Goal: Transaction & Acquisition: Purchase product/service

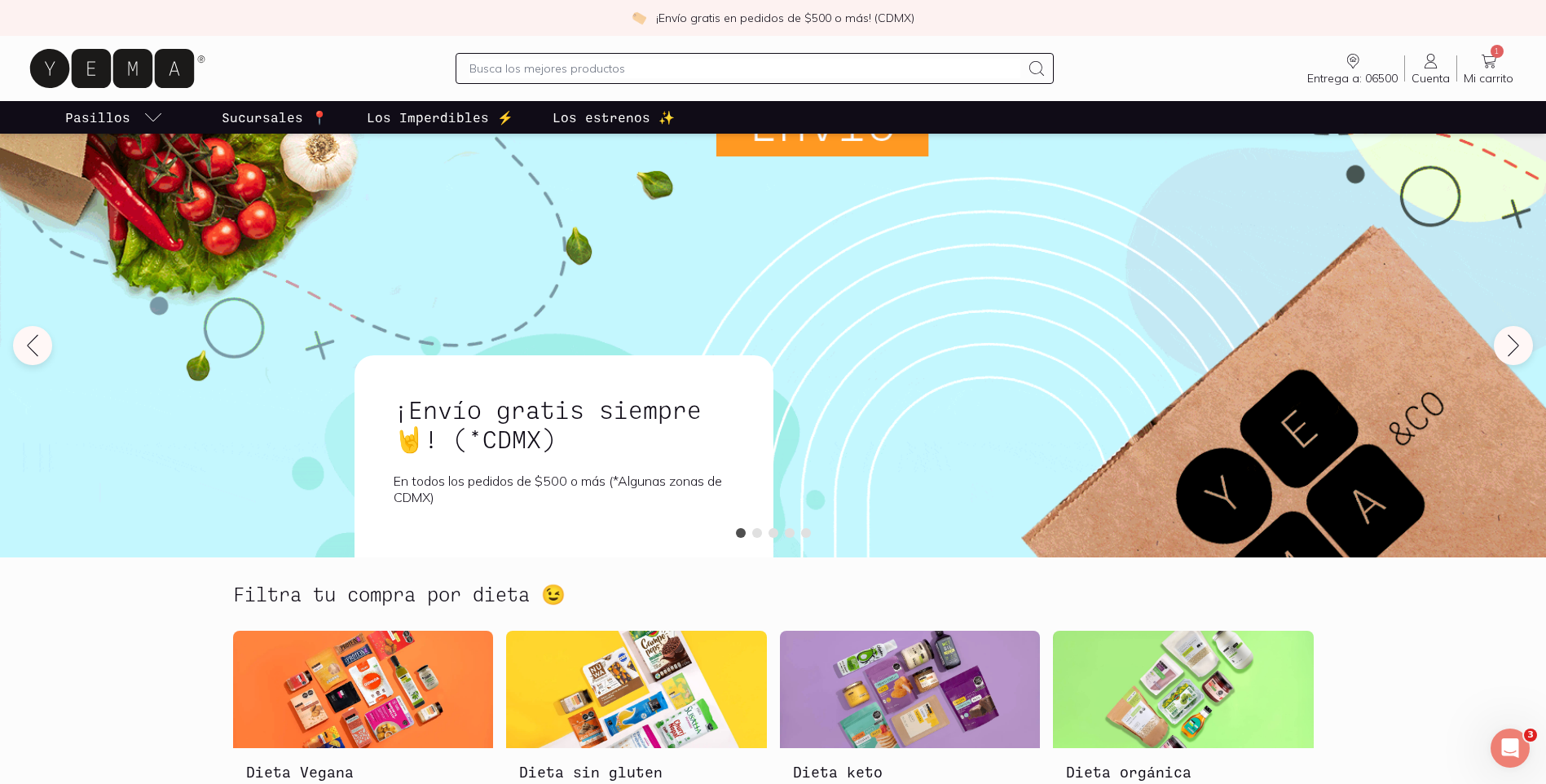
click at [1495, 49] on span "1" at bounding box center [1497, 51] width 13 height 13
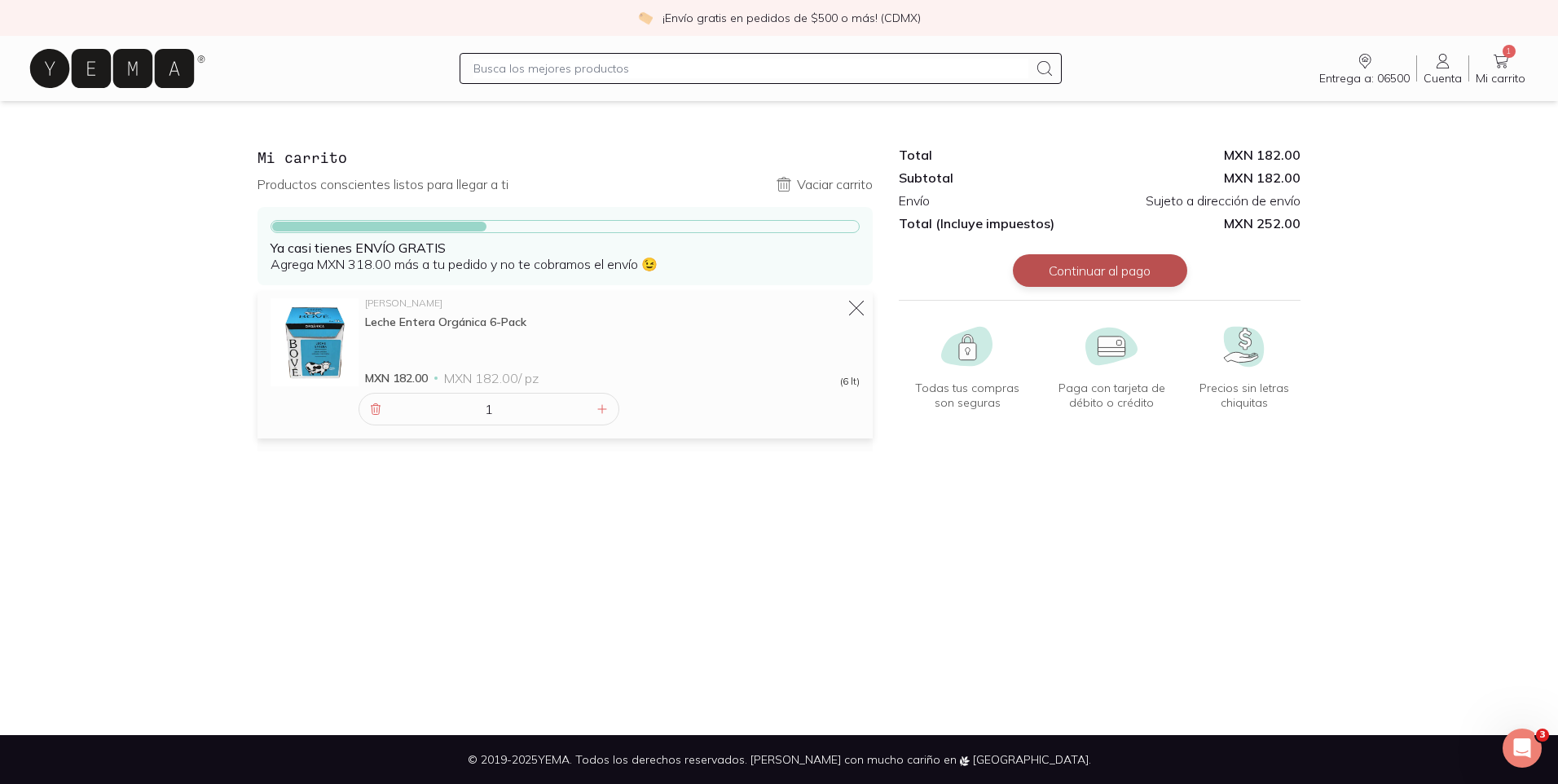
click at [1093, 266] on button "Continuar al pago" at bounding box center [1100, 270] width 175 height 32
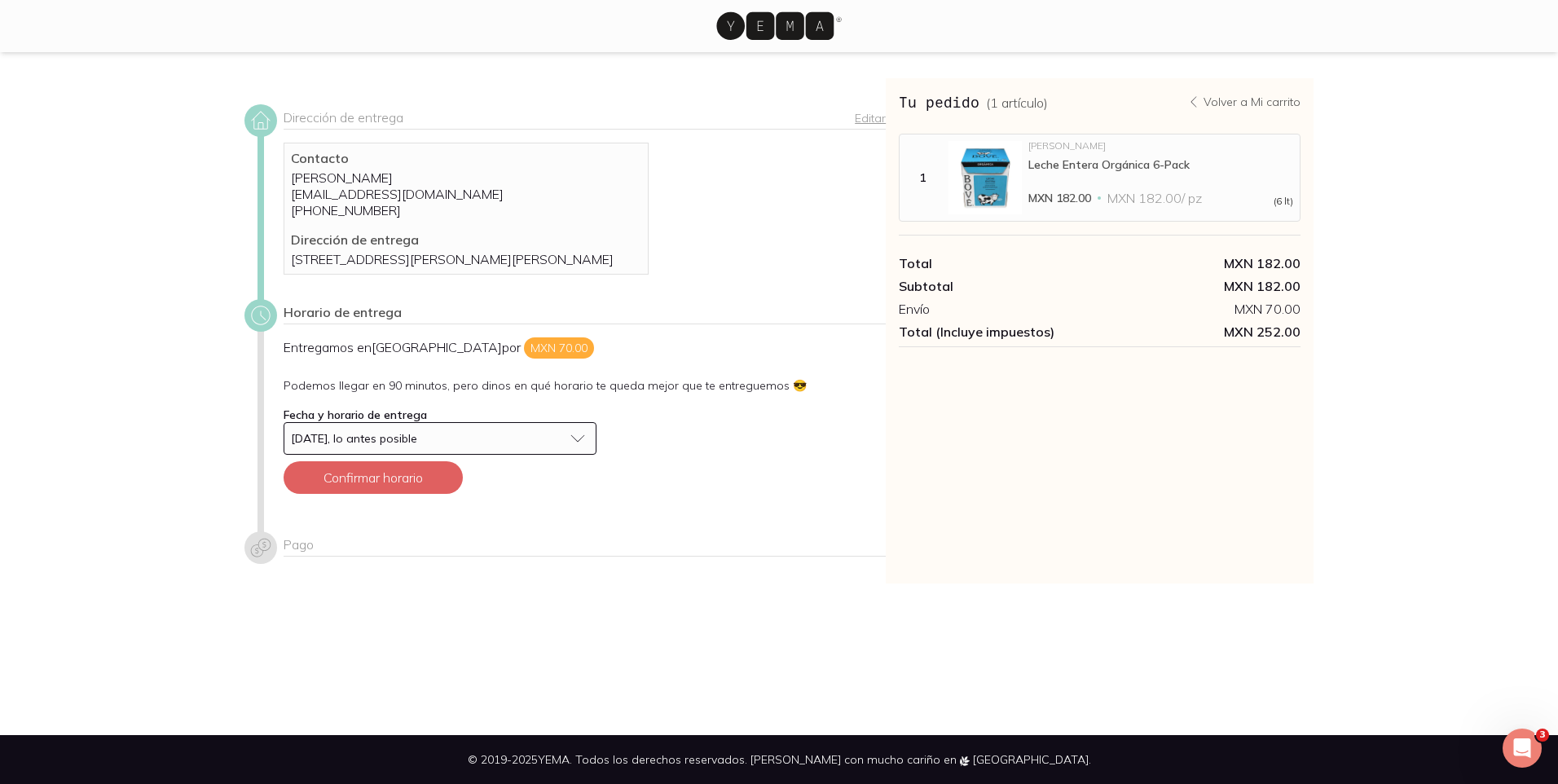
click at [385, 446] on span "[DATE], lo antes posible" at bounding box center [354, 438] width 127 height 15
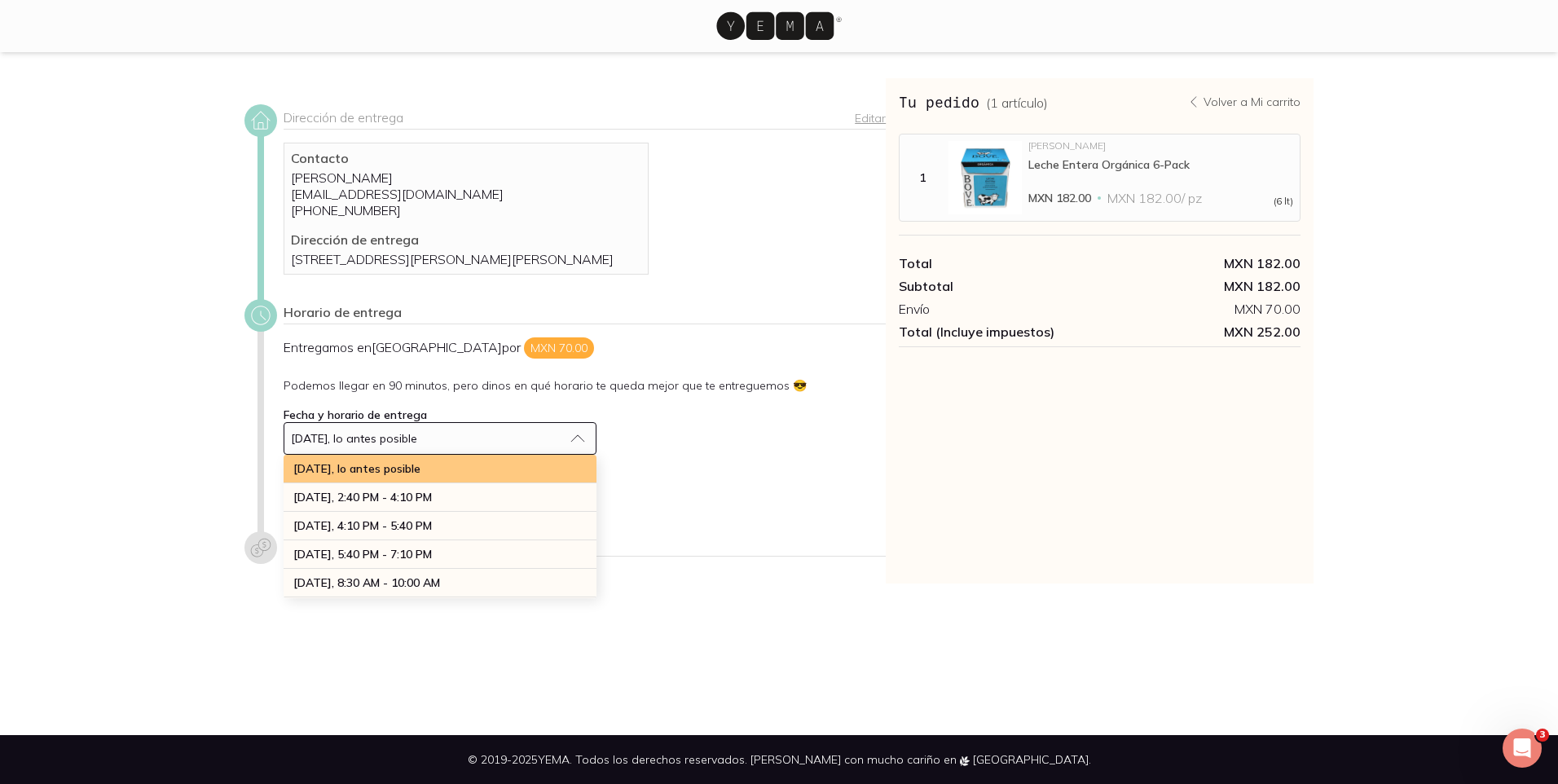
click at [367, 484] on div "[DATE], lo antes posible" at bounding box center [440, 469] width 313 height 29
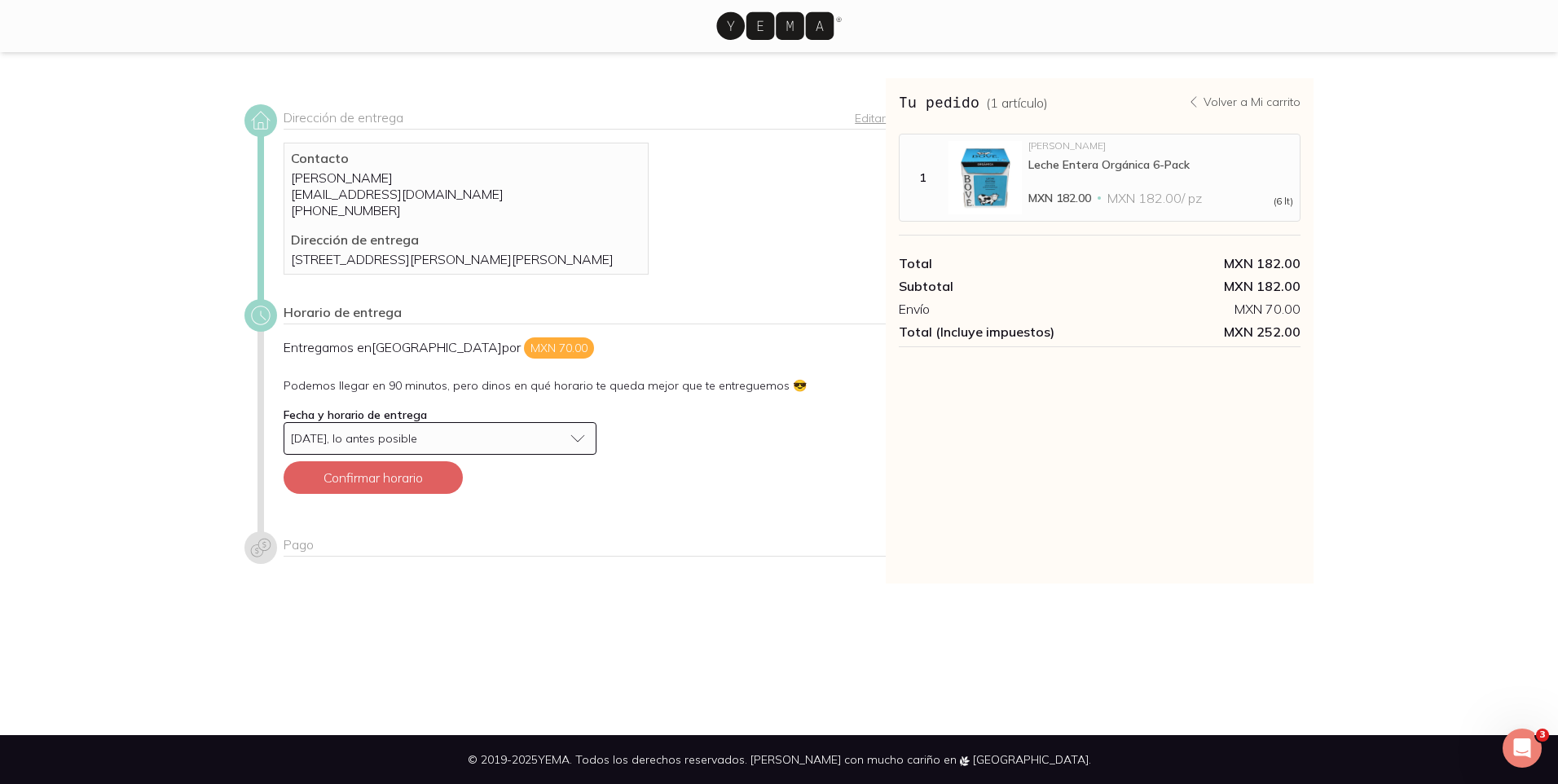
click at [373, 444] on span "[DATE], lo antes posible" at bounding box center [354, 438] width 127 height 11
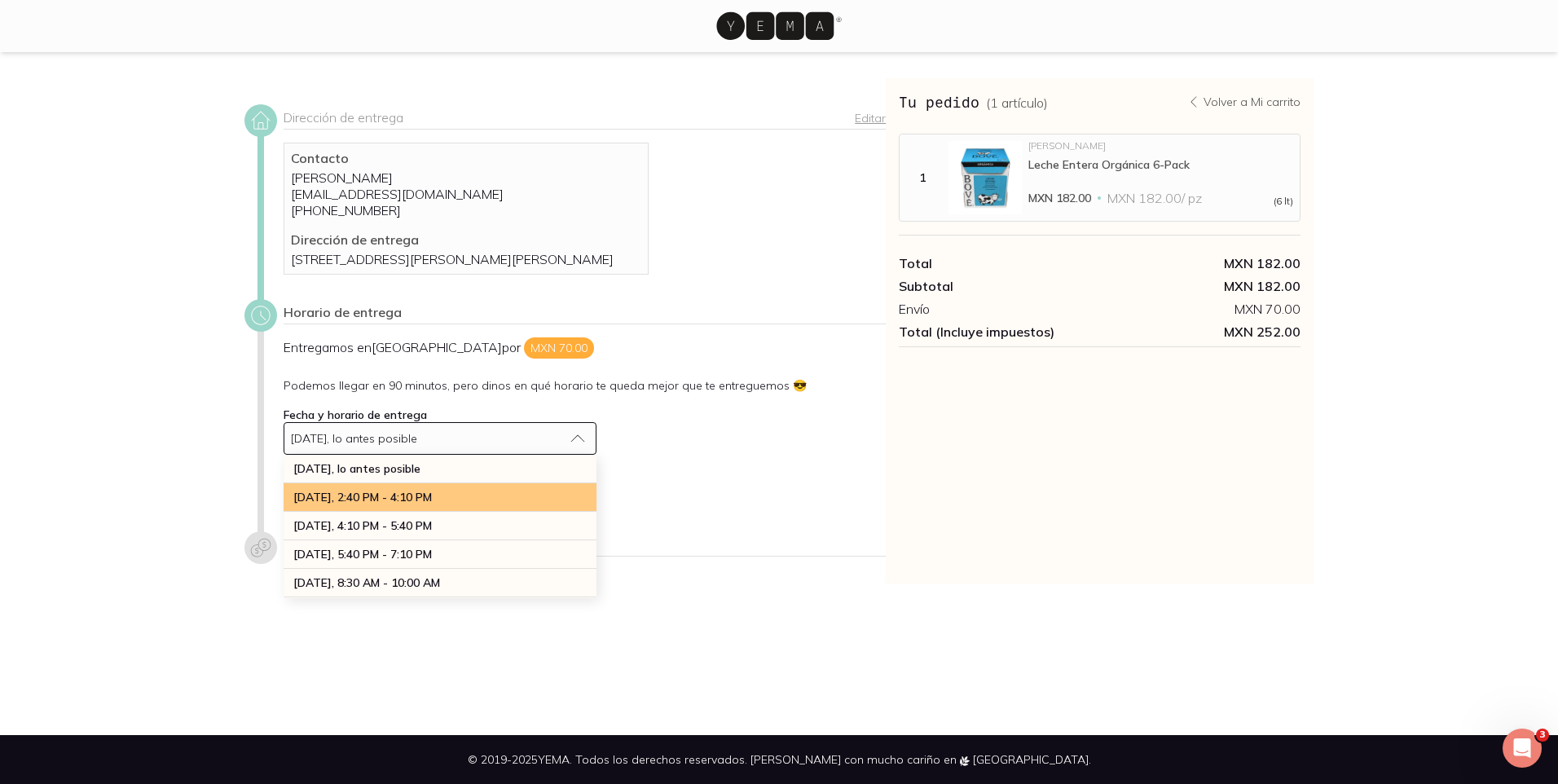
click at [374, 505] on span "[DATE], 2:40 PM - 4:10 PM" at bounding box center [362, 497] width 139 height 15
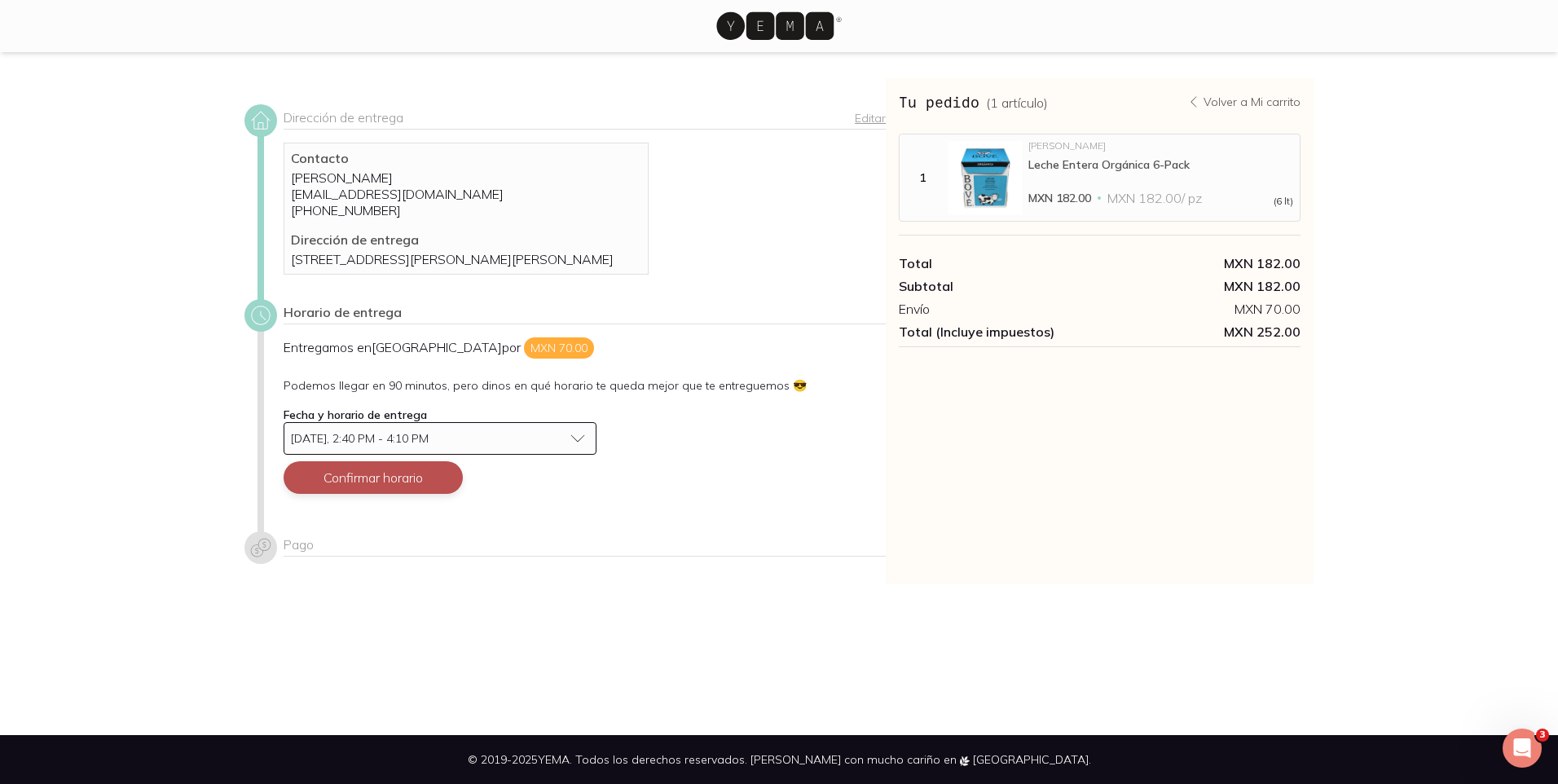
click at [397, 494] on button "Confirmar horario" at bounding box center [374, 477] width 179 height 32
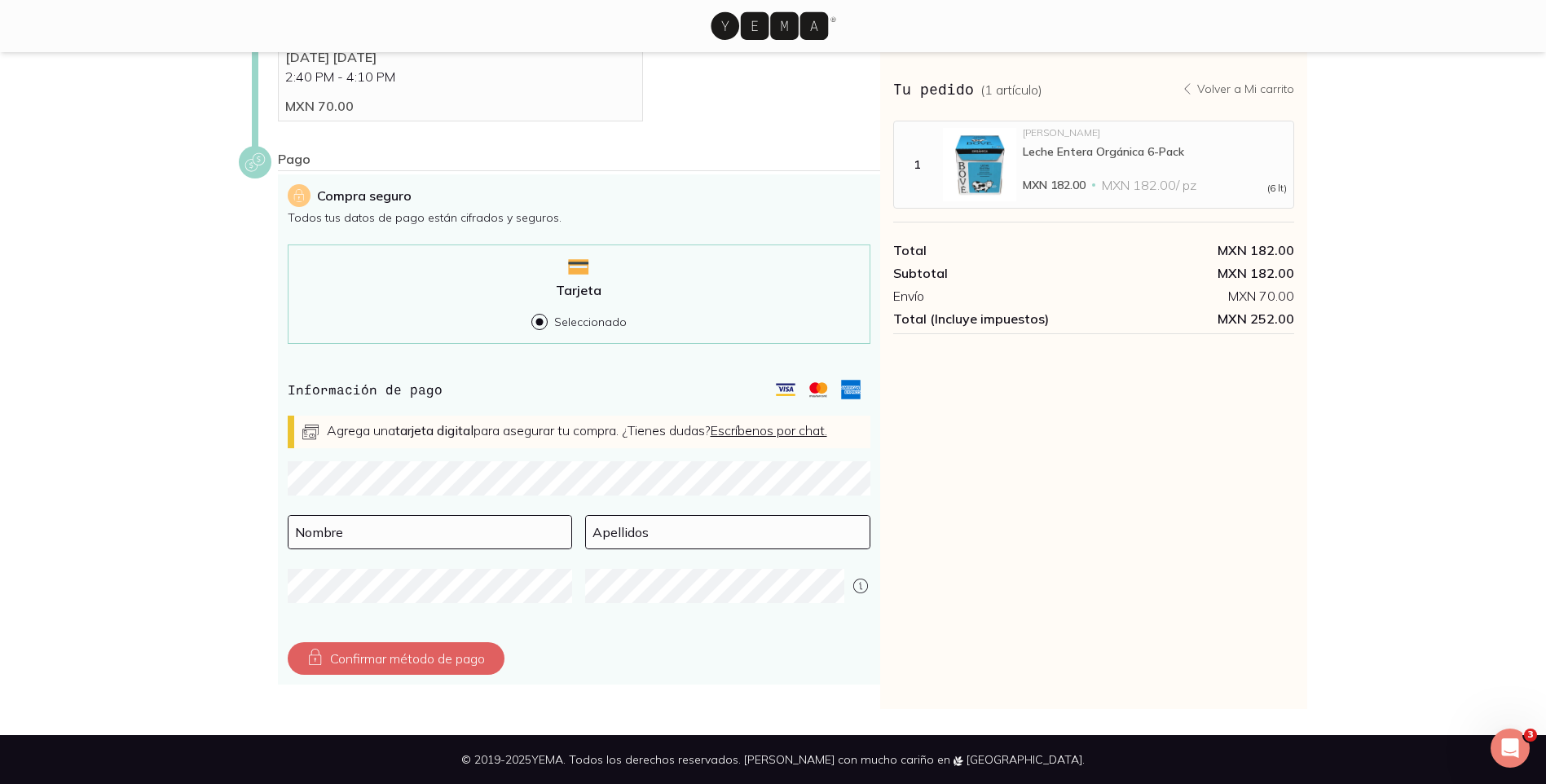
scroll to position [312, 0]
click at [453, 501] on div at bounding box center [579, 488] width 583 height 54
